Goal: Task Accomplishment & Management: Use online tool/utility

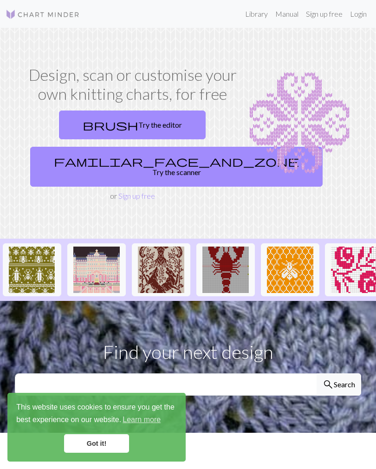
click at [358, 18] on link "Login" at bounding box center [359, 14] width 24 height 19
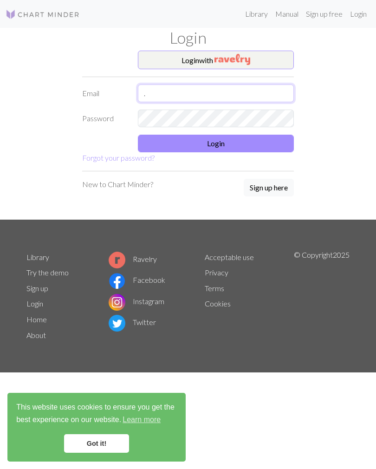
type input "."
type input "Ni"
type input "A"
click at [232, 118] on form "Login with Email A Password Login Forgot your password?" at bounding box center [188, 107] width 212 height 113
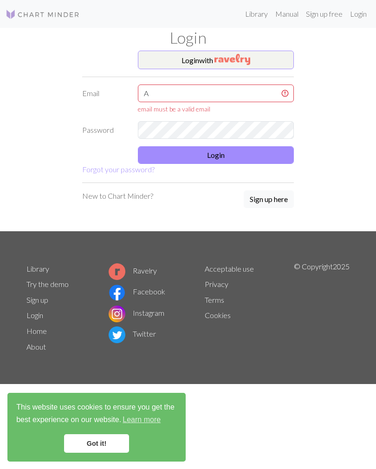
click at [232, 118] on form "Login with Email A email must be a valid email Password Login Forgot your passw…" at bounding box center [188, 113] width 212 height 125
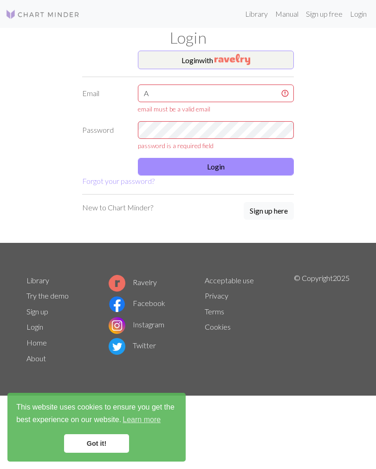
click at [241, 111] on div "email must be a valid email" at bounding box center [216, 109] width 156 height 10
click at [215, 89] on input "A" at bounding box center [216, 94] width 156 height 18
click at [238, 96] on input "A" at bounding box center [216, 94] width 156 height 18
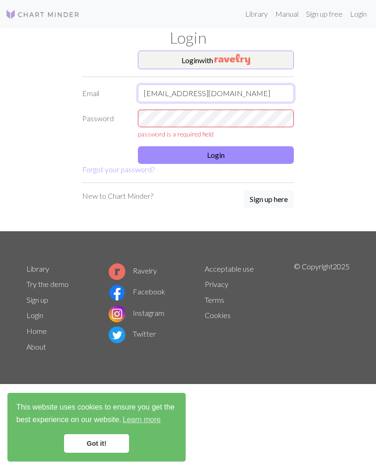
type input "[EMAIL_ADDRESS][DOMAIN_NAME]"
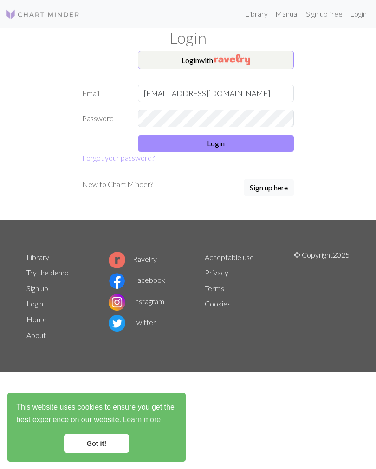
click at [232, 147] on button "Login" at bounding box center [216, 144] width 156 height 18
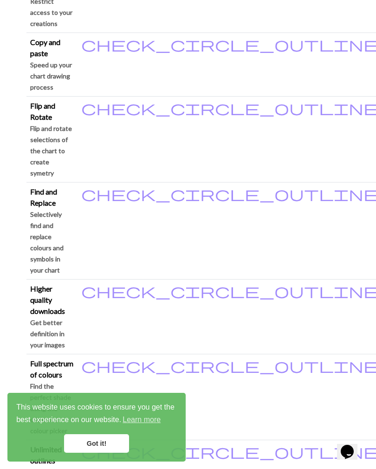
scroll to position [1120, 0]
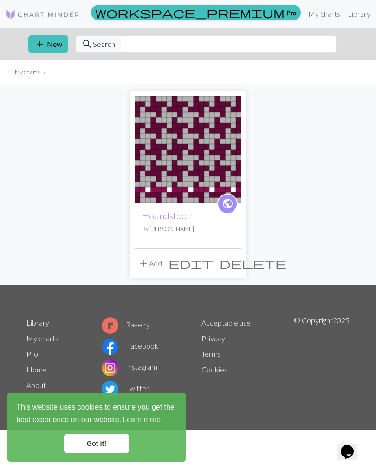
click at [171, 220] on link "Houndstooth" at bounding box center [168, 215] width 53 height 11
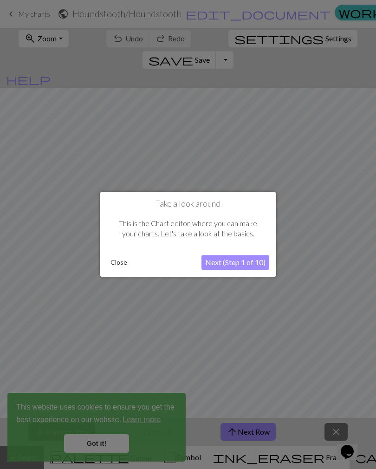
click at [112, 267] on button "Close" at bounding box center [119, 263] width 24 height 14
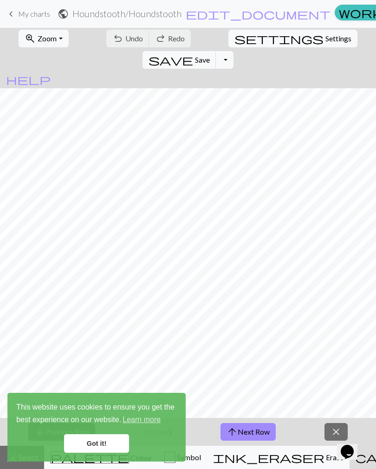
click at [112, 446] on link "Got it!" at bounding box center [96, 443] width 65 height 19
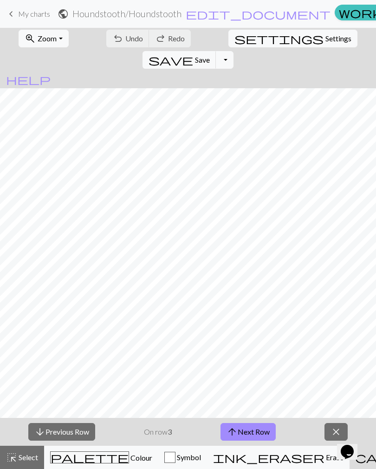
click at [328, 431] on button "close" at bounding box center [336, 432] width 23 height 18
